Goal: Information Seeking & Learning: Learn about a topic

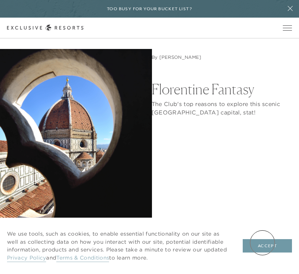
click at [263, 243] on button "Accept" at bounding box center [267, 245] width 49 height 13
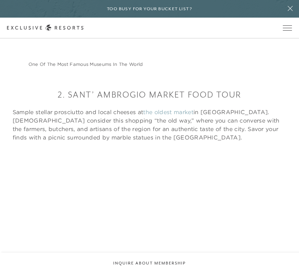
scroll to position [951, 0]
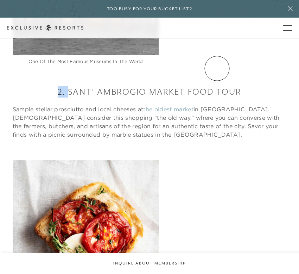
drag, startPoint x: 70, startPoint y: 72, endPoint x: 222, endPoint y: 76, distance: 152.2
click at [222, 86] on h3 "2. Sant’ Ambrogio Market Food Tour" at bounding box center [150, 92] width 274 height 12
click at [243, 86] on h3 "2. Sant’ Ambrogio Market Food Tour" at bounding box center [150, 92] width 274 height 12
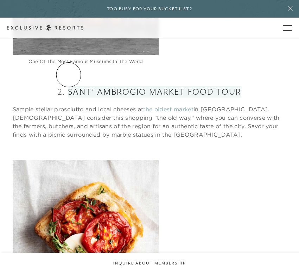
drag, startPoint x: 244, startPoint y: 75, endPoint x: 69, endPoint y: 75, distance: 175.4
click at [69, 86] on h3 "2. Sant’ Ambrogio Market Food Tour" at bounding box center [150, 92] width 274 height 12
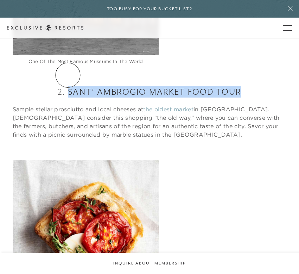
drag, startPoint x: 247, startPoint y: 74, endPoint x: 69, endPoint y: 75, distance: 177.2
click at [68, 86] on h3 "2. Sant’ Ambrogio Market Food Tour" at bounding box center [150, 92] width 274 height 12
copy h3 "Sant’ Ambrogio Market Food Tour"
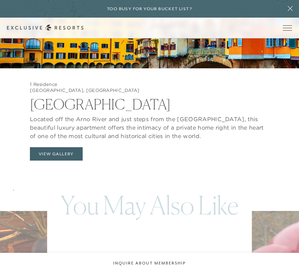
scroll to position [4368, 0]
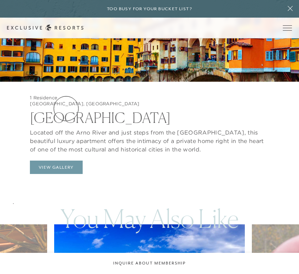
click at [66, 161] on button "View Gallery" at bounding box center [56, 167] width 53 height 13
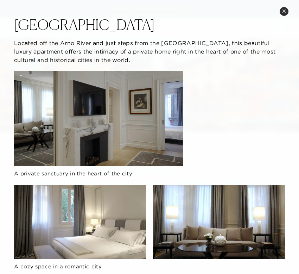
scroll to position [4308, 0]
